Goal: Find specific page/section: Find specific page/section

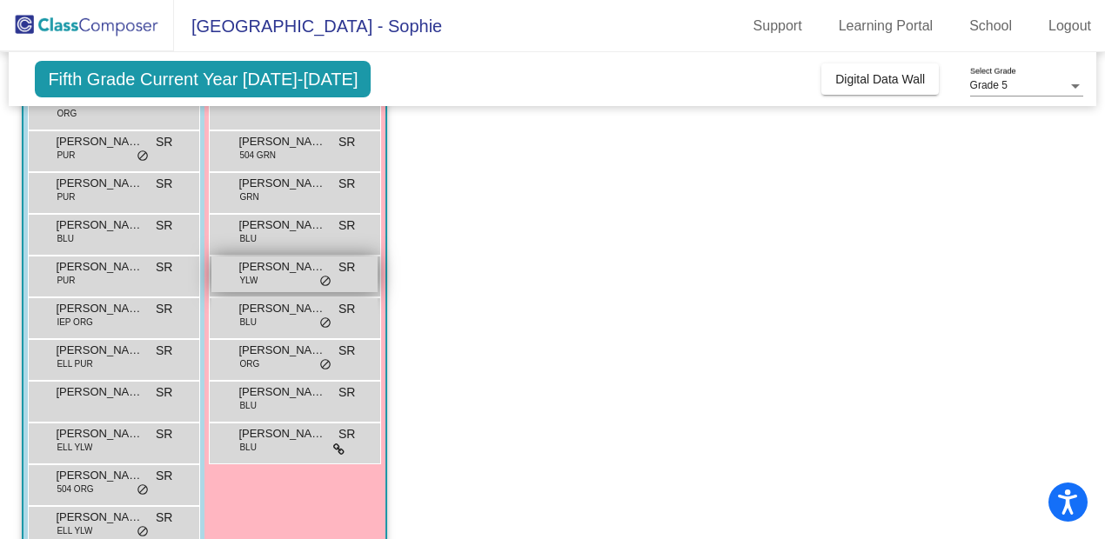
scroll to position [393, 0]
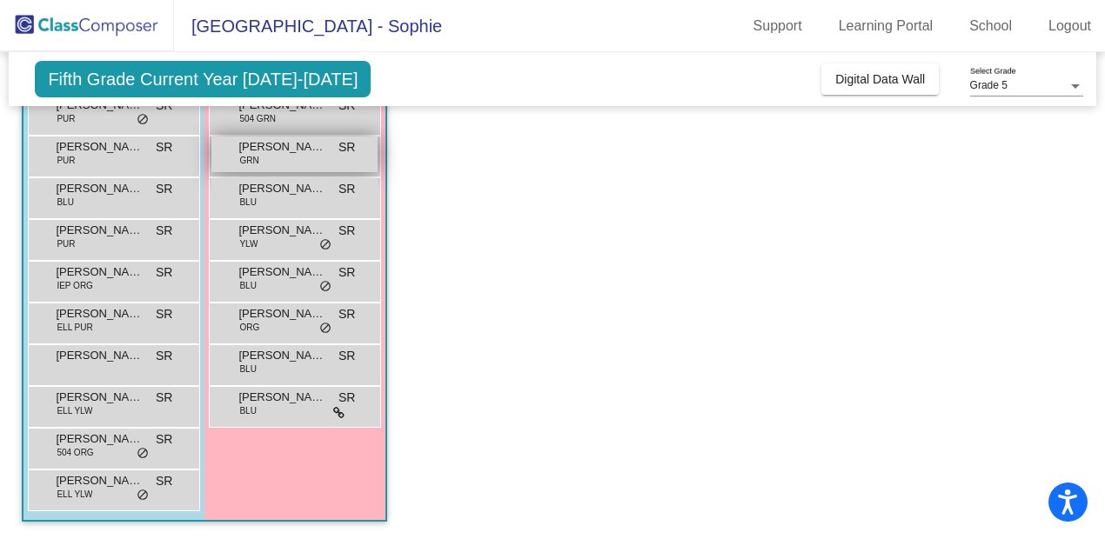
click at [273, 159] on div "Liberty Amirkhas GRN SR lock do_not_disturb_alt" at bounding box center [294, 155] width 166 height 36
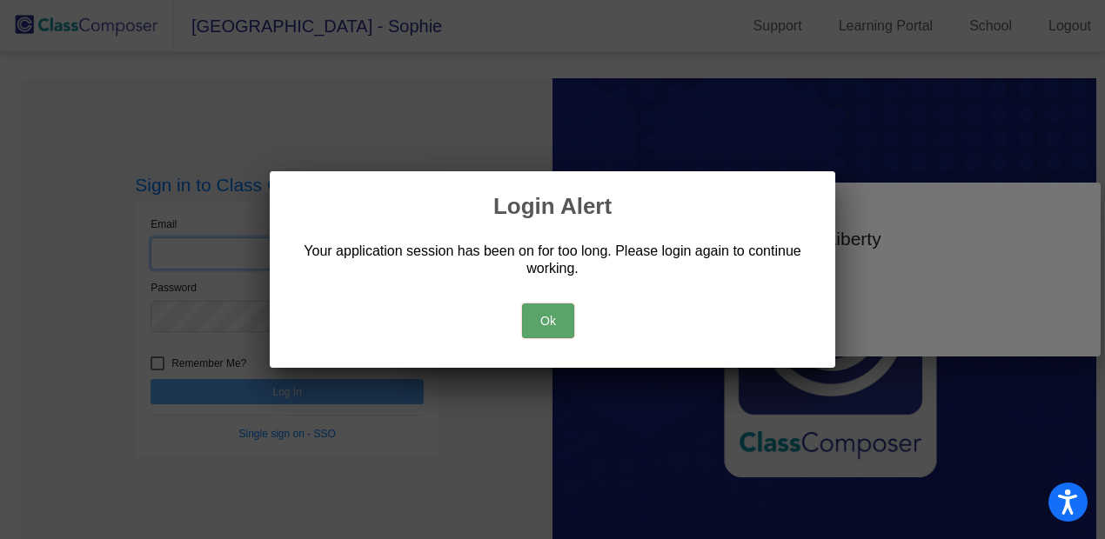
type input "[EMAIL_ADDRESS][DOMAIN_NAME]"
click at [536, 322] on button "Ok" at bounding box center [548, 321] width 52 height 35
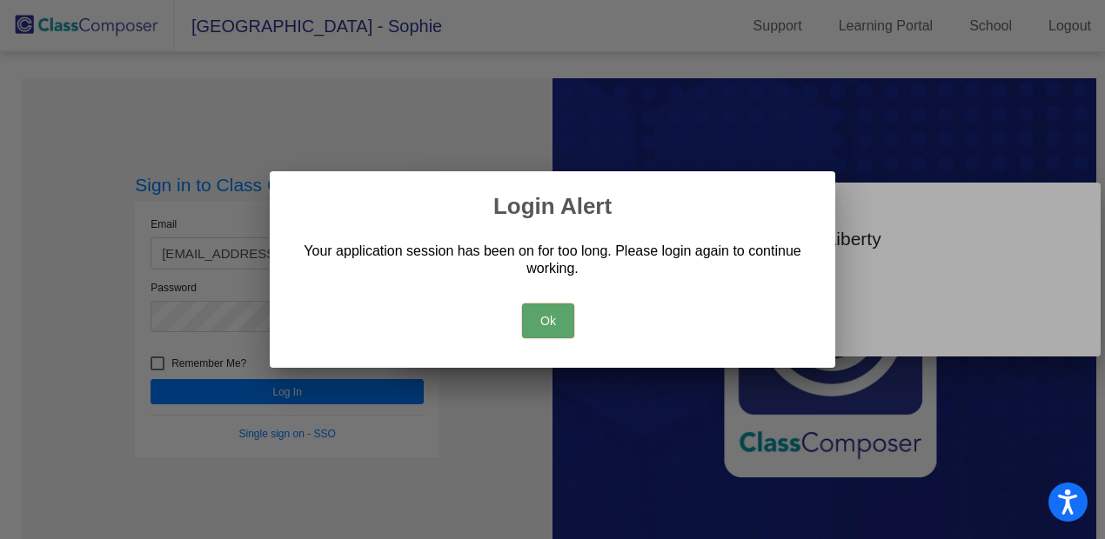
click at [549, 319] on button "Ok" at bounding box center [548, 321] width 52 height 35
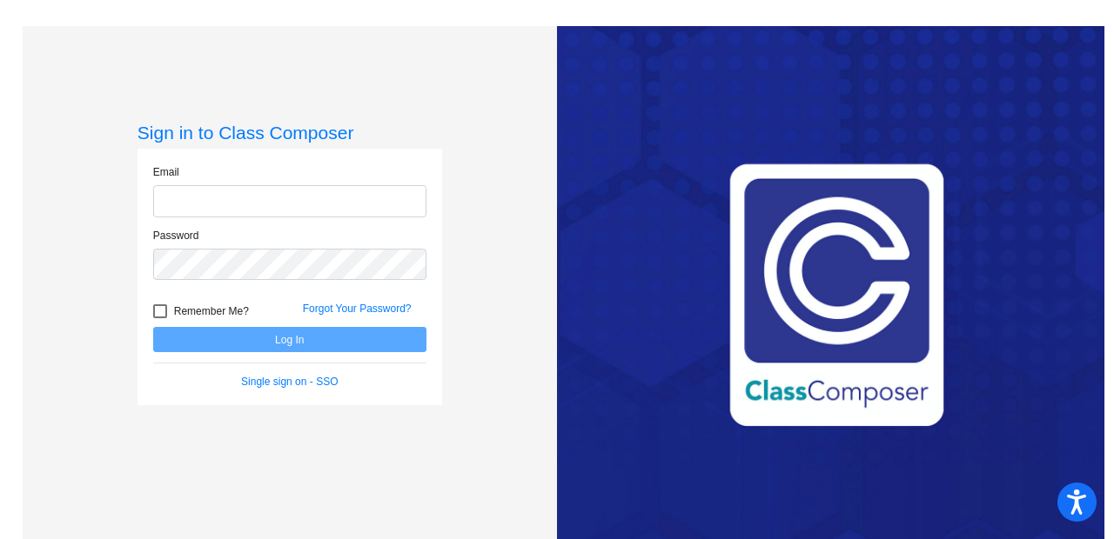
type input "[EMAIL_ADDRESS][DOMAIN_NAME]"
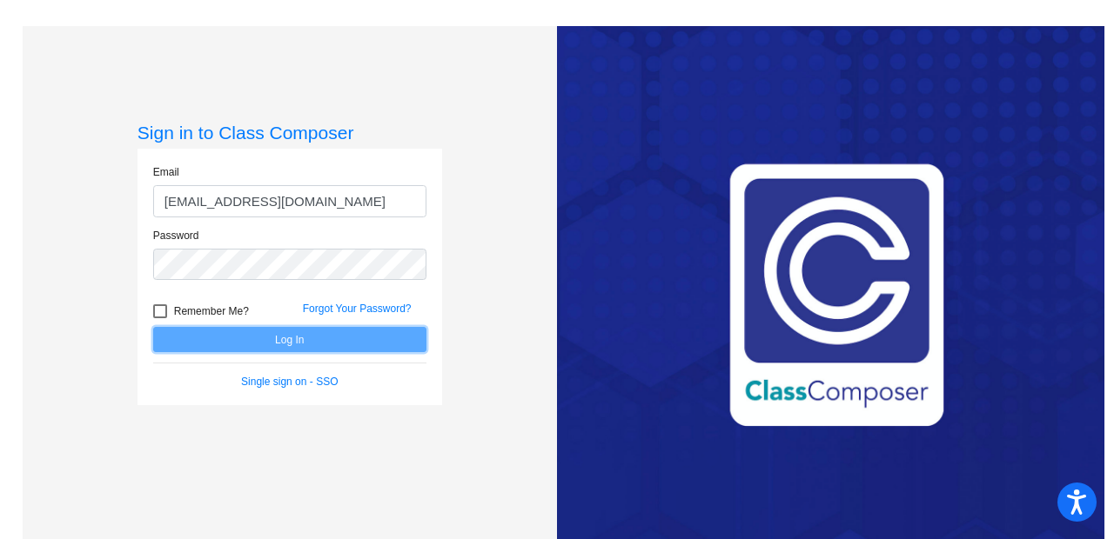
click at [251, 338] on button "Log In" at bounding box center [289, 339] width 273 height 25
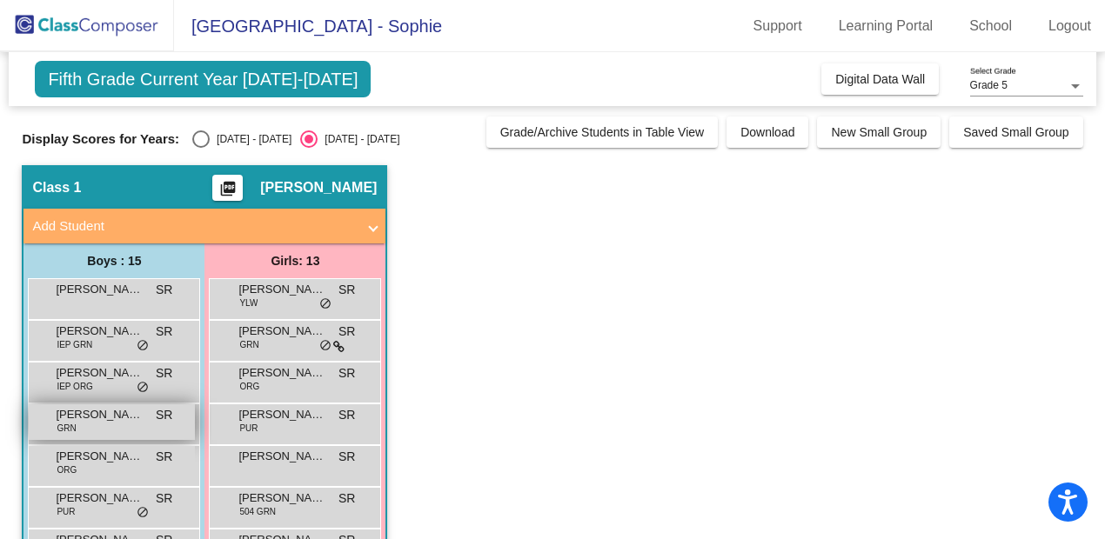
click at [70, 410] on span "[PERSON_NAME]" at bounding box center [99, 414] width 87 height 17
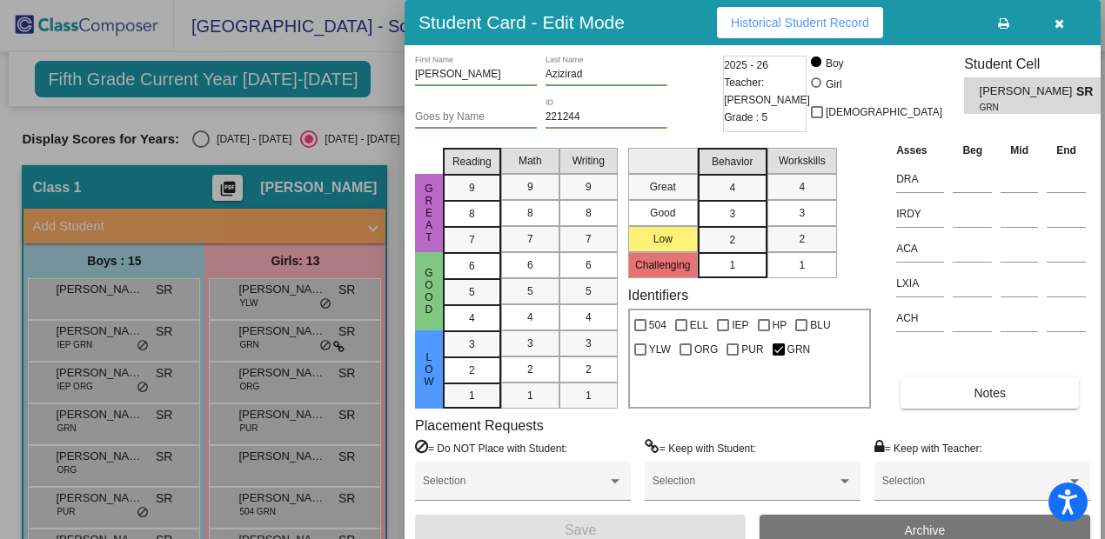
click at [771, 23] on span "Historical Student Record" at bounding box center [800, 23] width 138 height 14
